Goal: Transaction & Acquisition: Purchase product/service

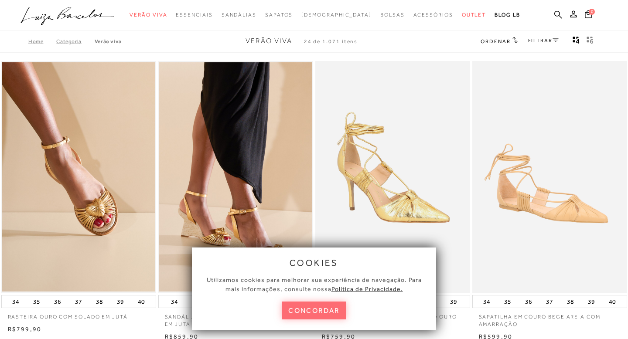
click at [321, 315] on button "concordar" at bounding box center [314, 311] width 65 height 18
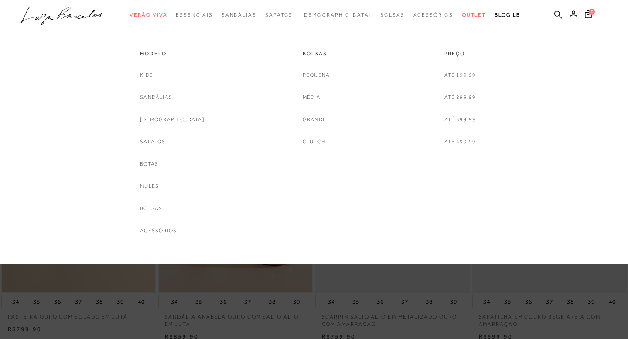
click at [462, 10] on link "Outlet" at bounding box center [474, 15] width 24 height 16
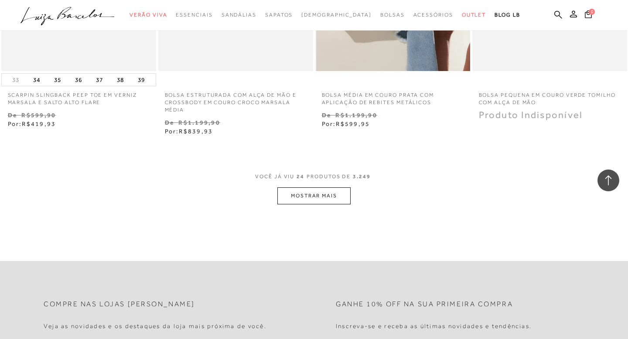
scroll to position [1728, 0]
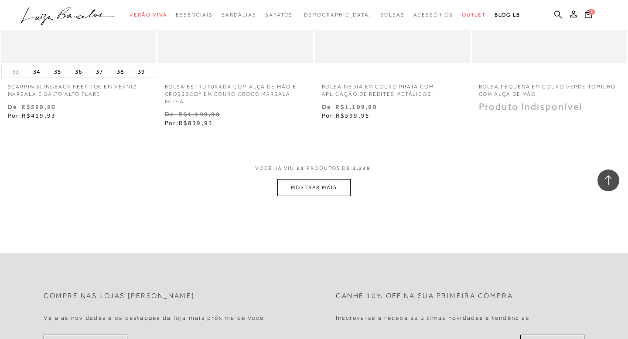
click at [320, 184] on button "MOSTRAR MAIS" at bounding box center [313, 187] width 73 height 17
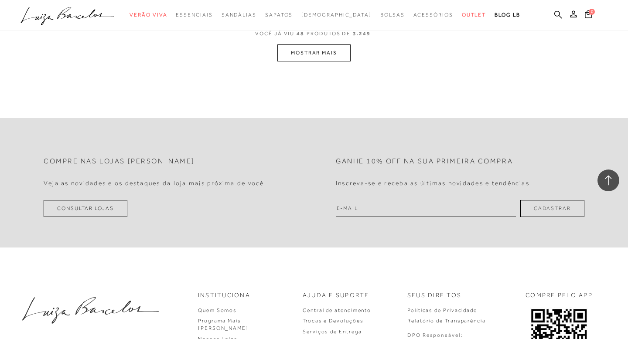
scroll to position [3566, 0]
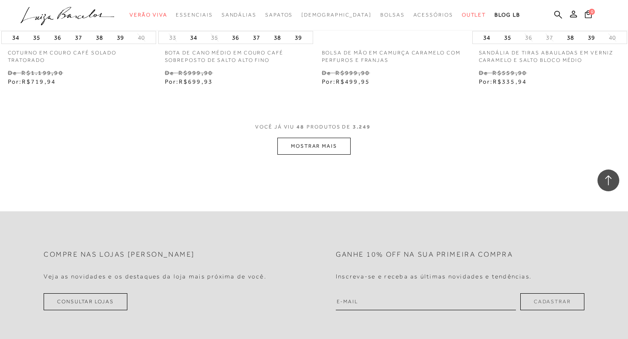
click at [312, 149] on button "MOSTRAR MAIS" at bounding box center [313, 146] width 73 height 17
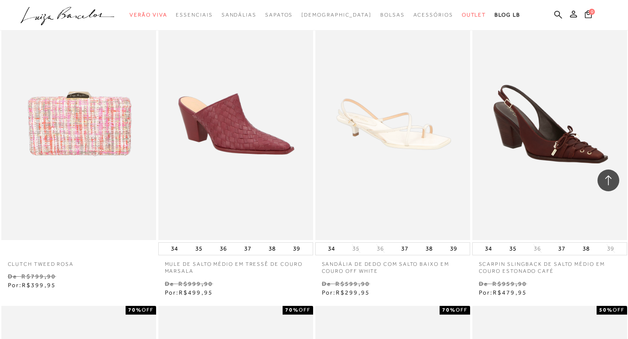
scroll to position [4894, 0]
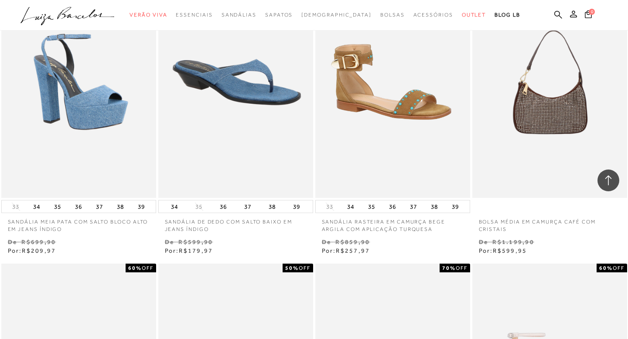
drag, startPoint x: 253, startPoint y: 147, endPoint x: 321, endPoint y: 5, distance: 157.8
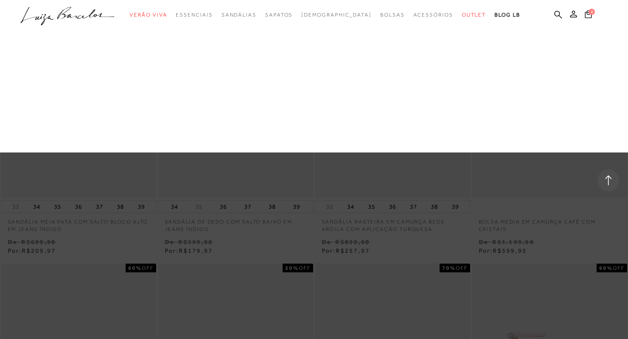
scroll to position [5214, 0]
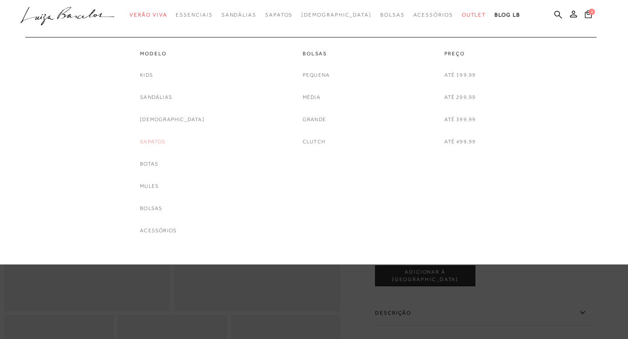
click at [165, 142] on link "Sapatos" at bounding box center [152, 141] width 25 height 9
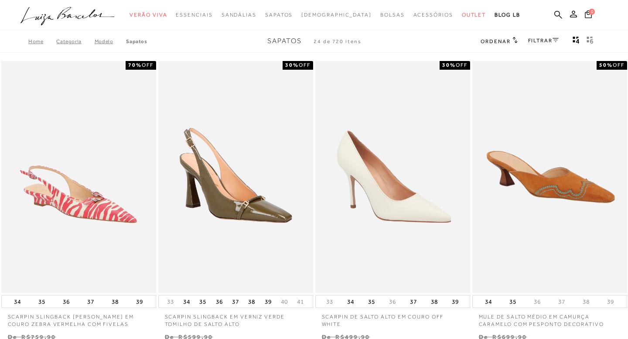
click at [500, 39] on span "Ordenar" at bounding box center [496, 41] width 30 height 6
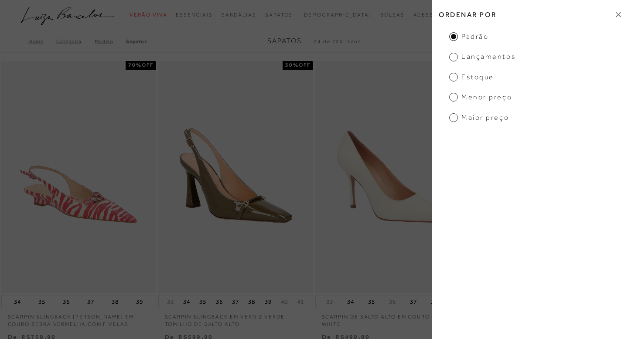
click at [618, 16] on icon at bounding box center [618, 15] width 5 height 6
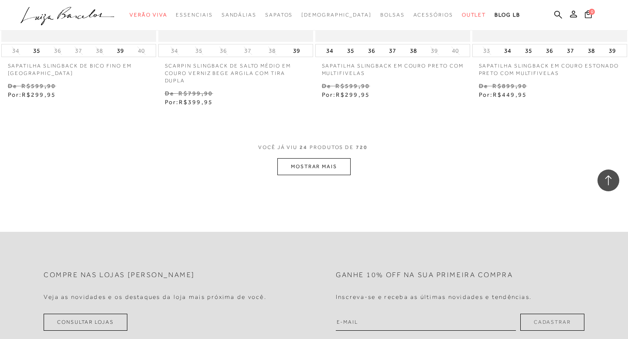
scroll to position [1808, 0]
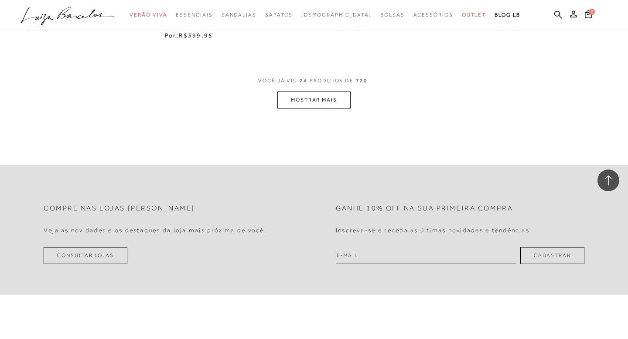
click at [293, 102] on button "MOSTRAR MAIS" at bounding box center [313, 100] width 73 height 17
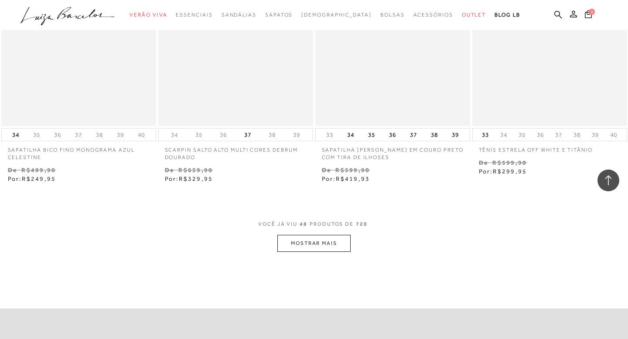
scroll to position [3405, 0]
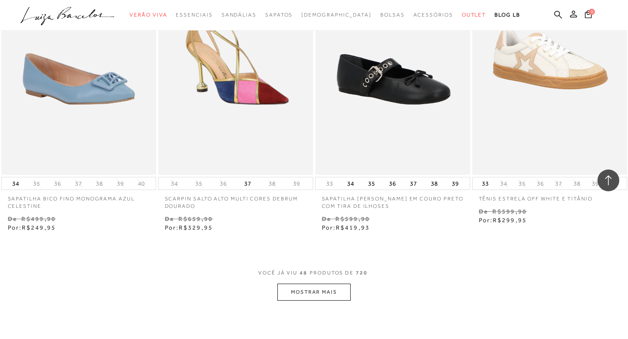
click at [325, 291] on button "MOSTRAR MAIS" at bounding box center [313, 292] width 73 height 17
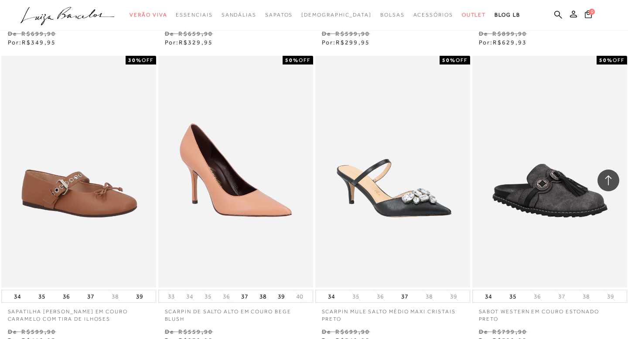
scroll to position [5205, 0]
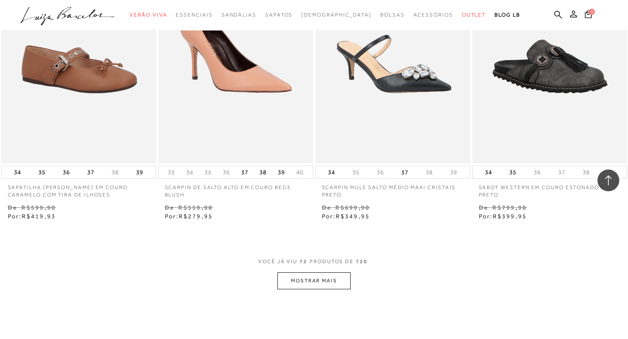
click at [310, 279] on button "MOSTRAR MAIS" at bounding box center [313, 281] width 73 height 17
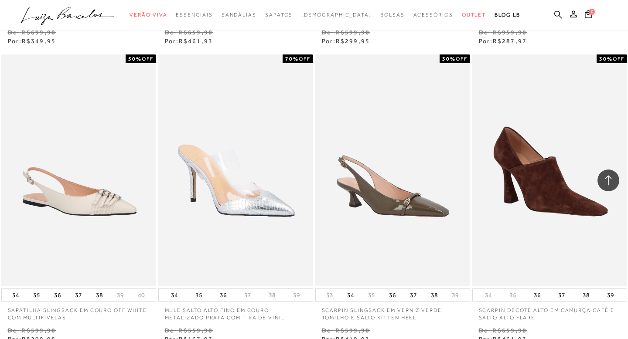
scroll to position [7036, 0]
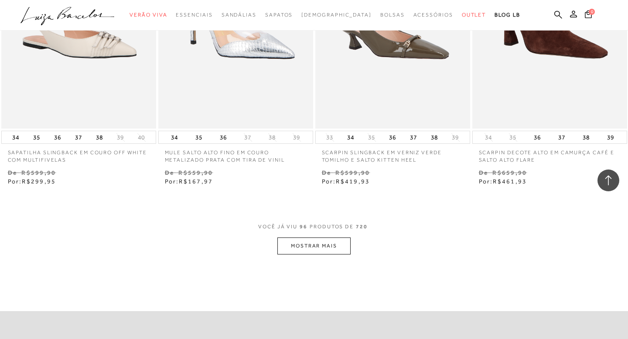
click at [299, 250] on button "MOSTRAR MAIS" at bounding box center [313, 246] width 73 height 17
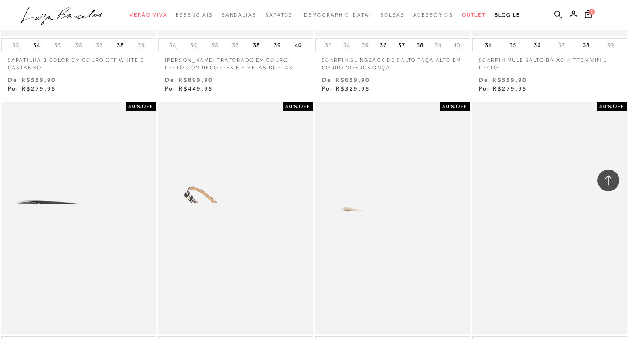
scroll to position [8795, 0]
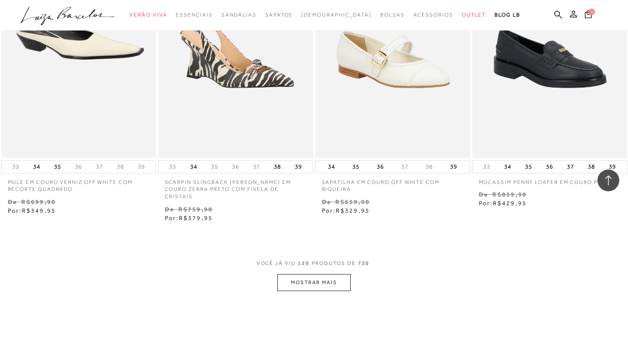
click at [287, 275] on button "MOSTRAR MAIS" at bounding box center [313, 282] width 73 height 17
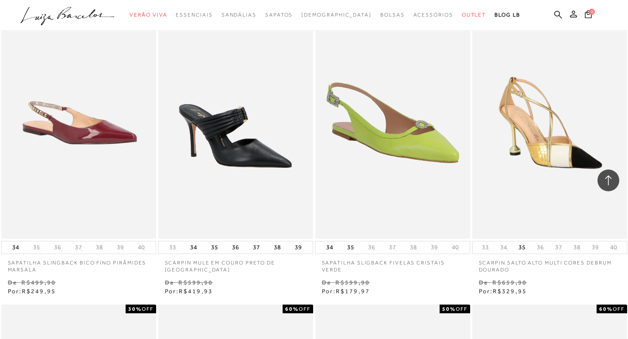
scroll to position [10258, 0]
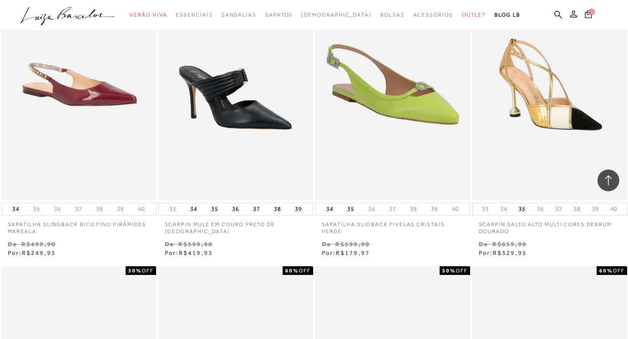
click at [555, 15] on icon at bounding box center [558, 14] width 8 height 8
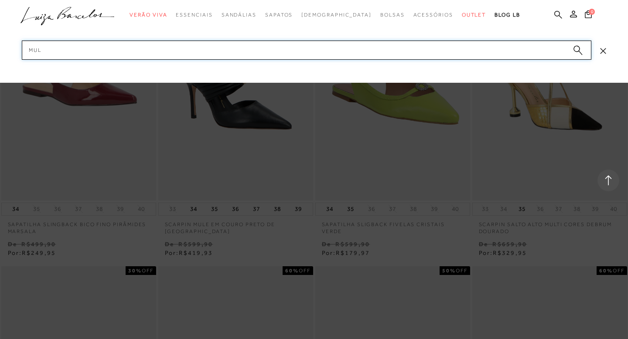
type input "mule"
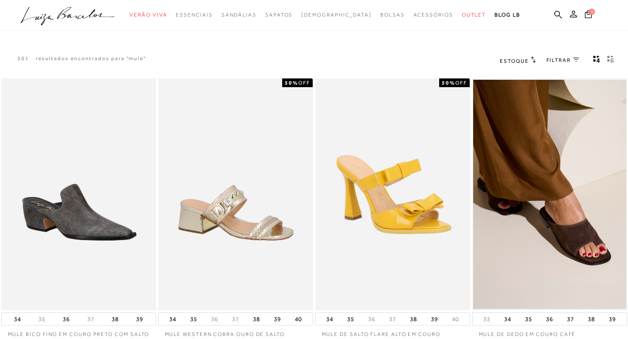
click at [522, 63] on span "Estoque" at bounding box center [514, 61] width 29 height 6
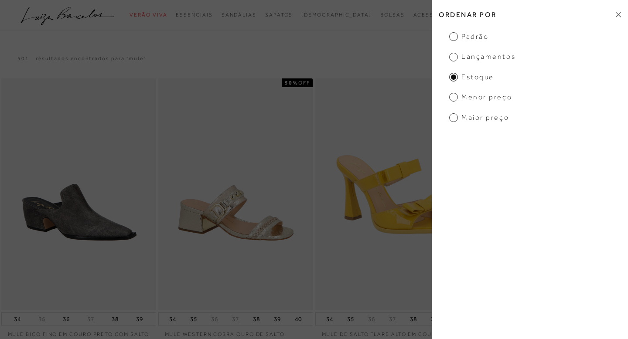
click at [614, 19] on h2 "Ordenar por" at bounding box center [530, 14] width 196 height 20
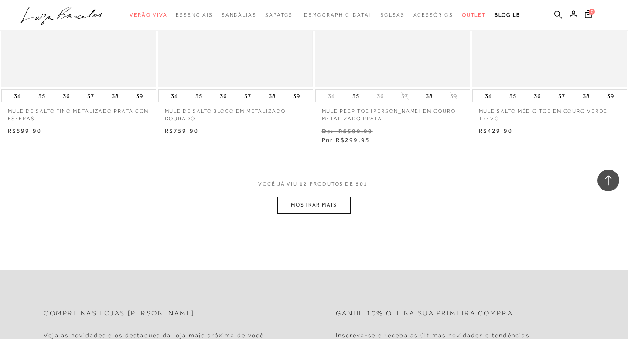
scroll to position [818, 0]
click at [330, 207] on button "MOSTRAR MAIS" at bounding box center [313, 206] width 73 height 17
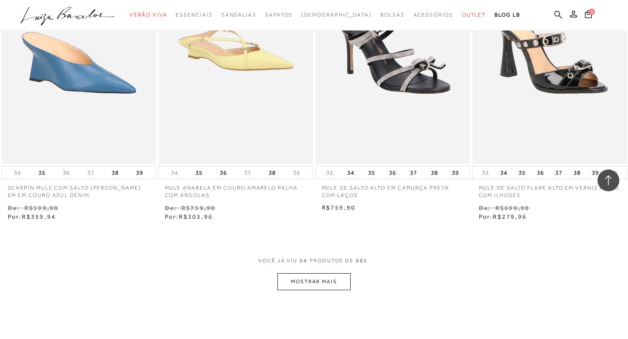
scroll to position [1738, 0]
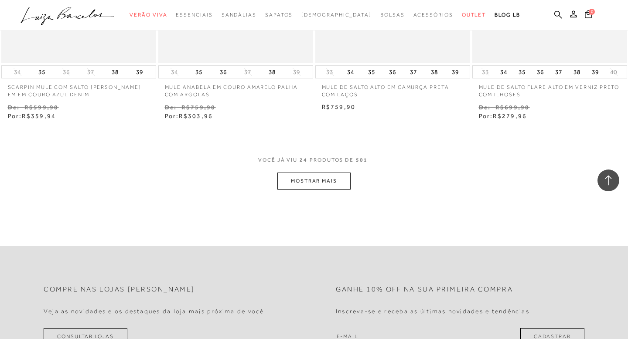
click at [327, 180] on button "MOSTRAR MAIS" at bounding box center [313, 181] width 73 height 17
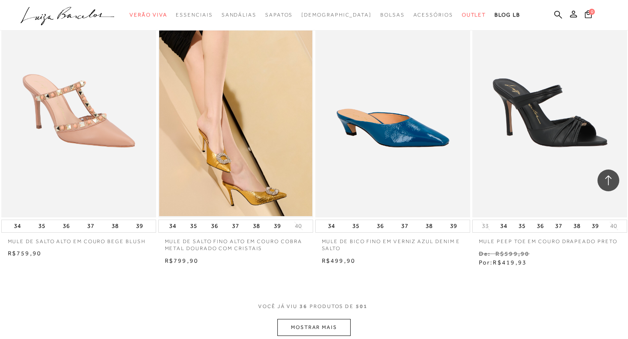
scroll to position [2503, 0]
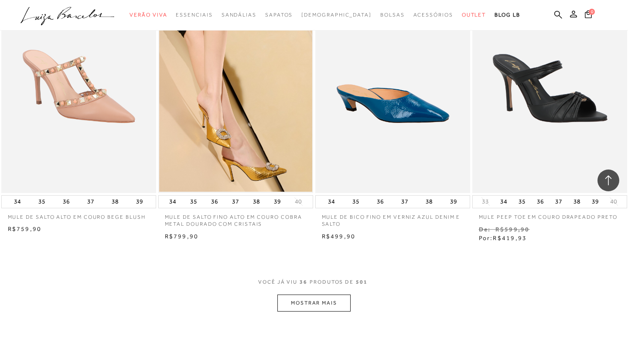
click at [290, 300] on button "MOSTRAR MAIS" at bounding box center [313, 303] width 73 height 17
